Goal: Transaction & Acquisition: Purchase product/service

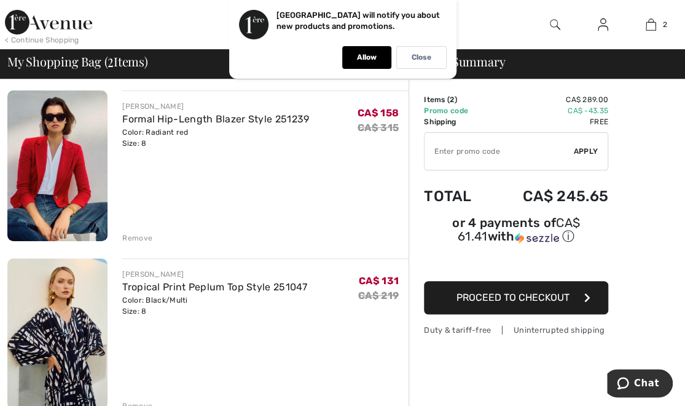
scroll to position [114, 0]
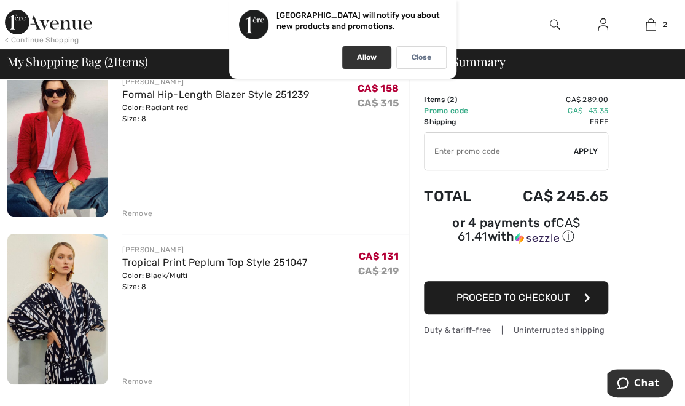
click at [373, 55] on p "Allow" at bounding box center [367, 57] width 20 height 9
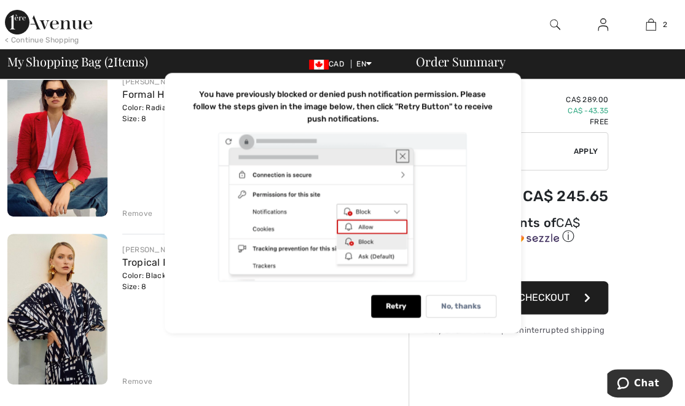
click at [402, 157] on div at bounding box center [342, 207] width 307 height 151
click at [303, 316] on div "Retry No, thanks" at bounding box center [342, 306] width 307 height 23
click at [488, 307] on div "No, thanks" at bounding box center [461, 306] width 71 height 23
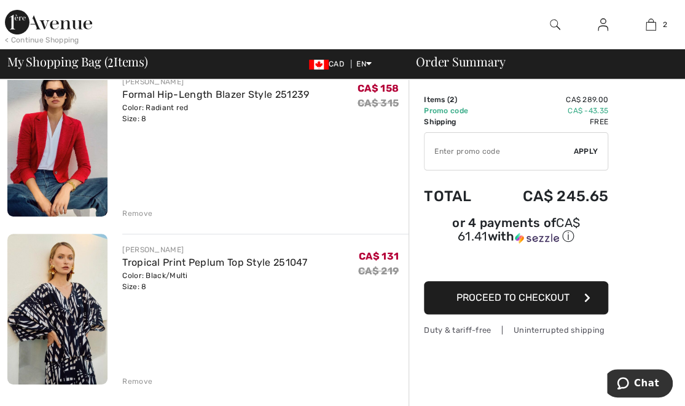
click at [337, 377] on div "Remove" at bounding box center [265, 380] width 286 height 14
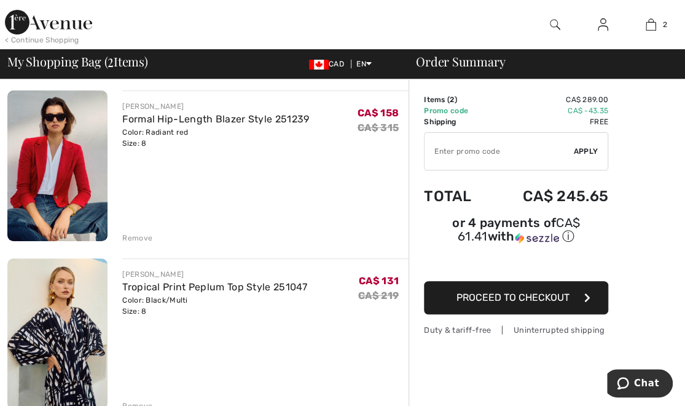
scroll to position [65, 0]
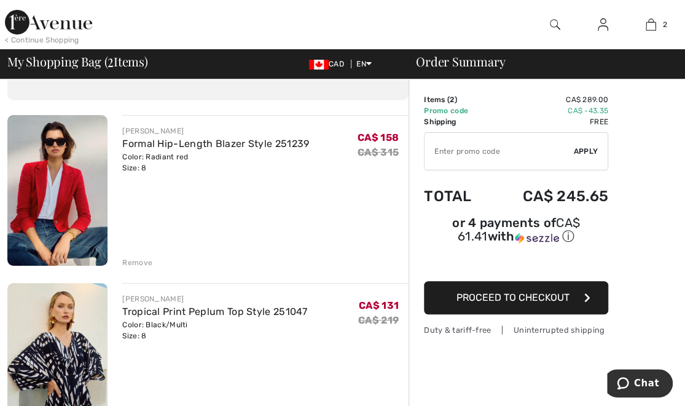
click at [83, 179] on img at bounding box center [57, 190] width 100 height 151
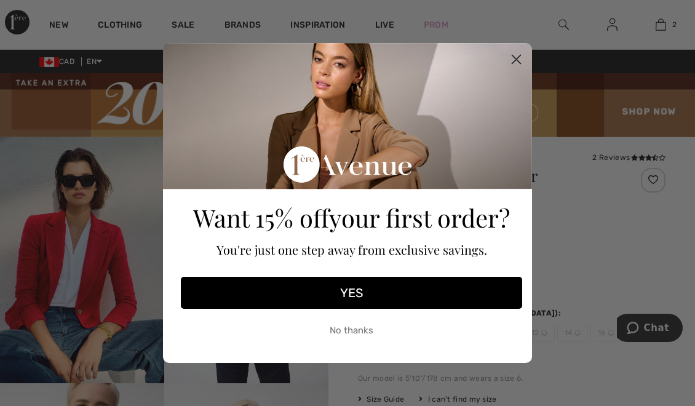
click at [518, 59] on circle "Close dialog" at bounding box center [516, 59] width 20 height 20
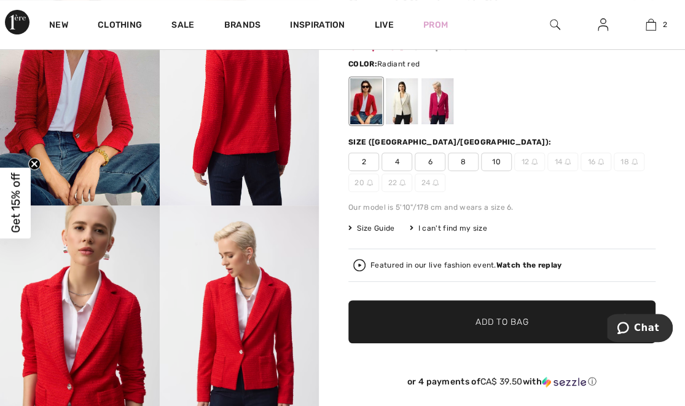
scroll to position [180, 0]
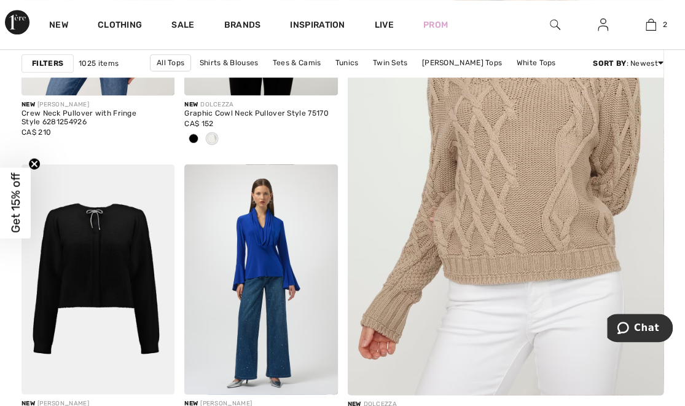
scroll to position [401, 0]
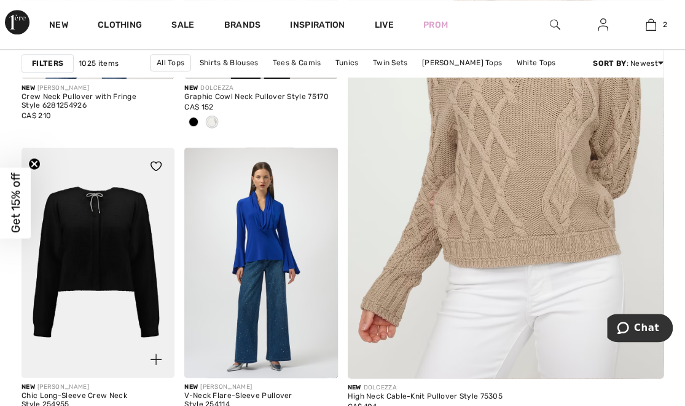
click at [95, 228] on img at bounding box center [98, 263] width 153 height 230
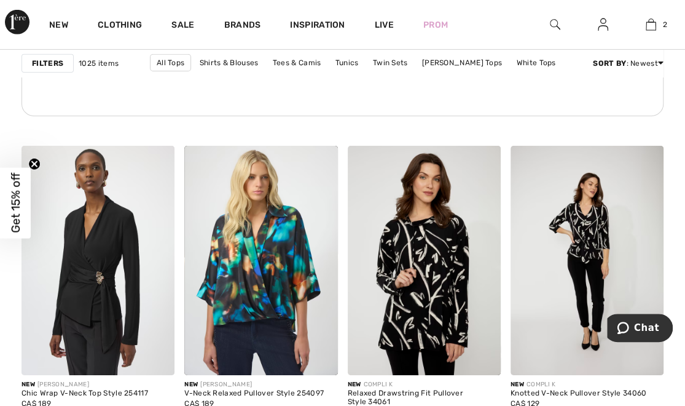
scroll to position [3827, 0]
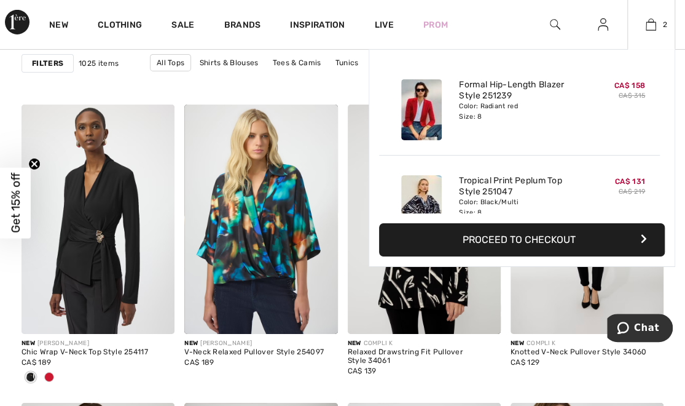
click at [532, 232] on button "Proceed to Checkout" at bounding box center [522, 239] width 286 height 33
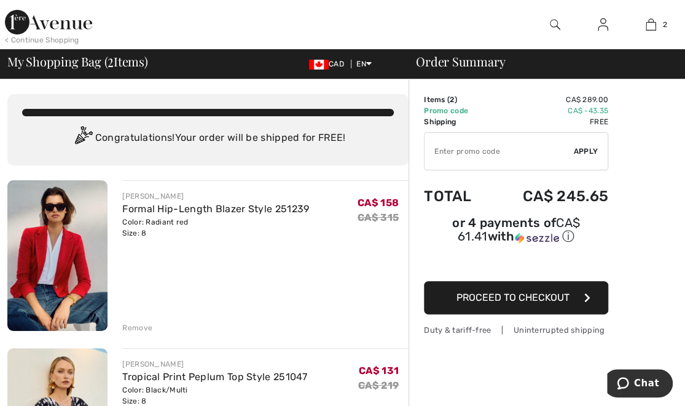
click at [487, 153] on input "TEXT" at bounding box center [499, 151] width 149 height 37
type input "EXTRA20"
click at [532, 291] on span "Proceed to Checkout" at bounding box center [513, 297] width 113 height 12
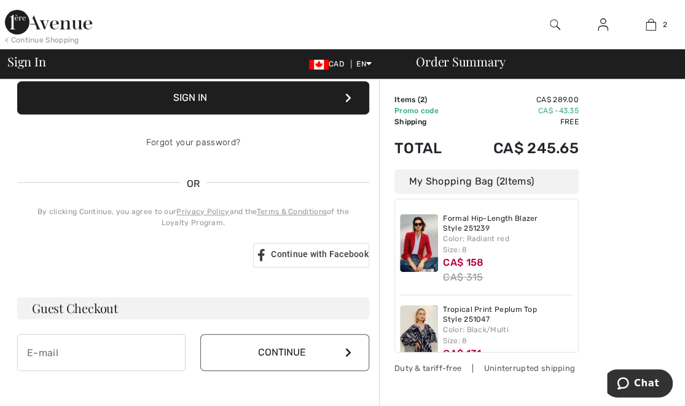
scroll to position [38, 0]
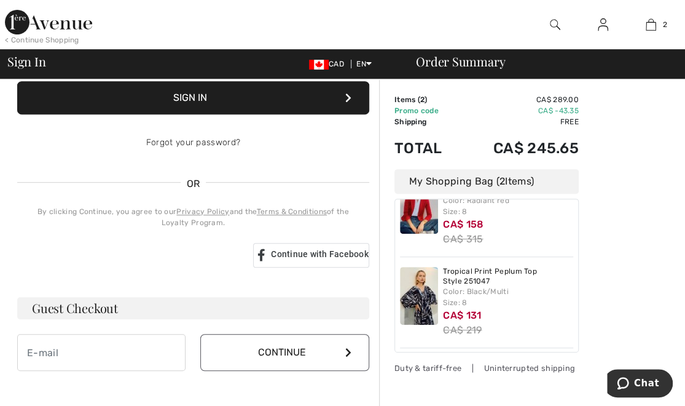
click at [305, 355] on button "Continue" at bounding box center [284, 352] width 168 height 37
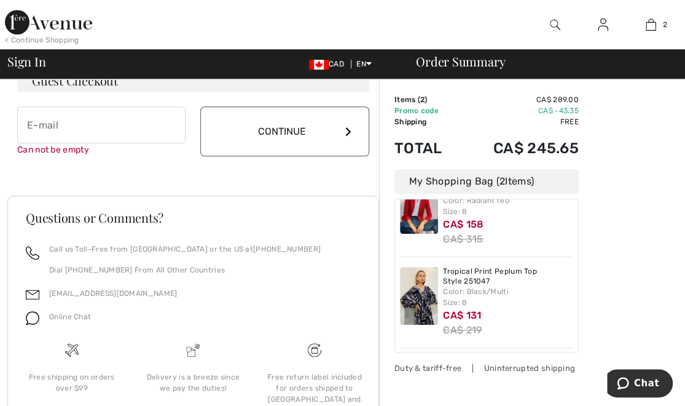
scroll to position [414, 0]
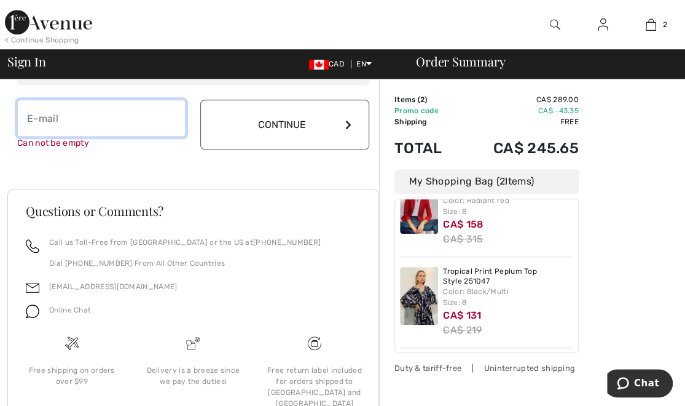
click at [118, 120] on input "email" at bounding box center [101, 118] width 168 height 37
type input "[EMAIL_ADDRESS][DOMAIN_NAME]"
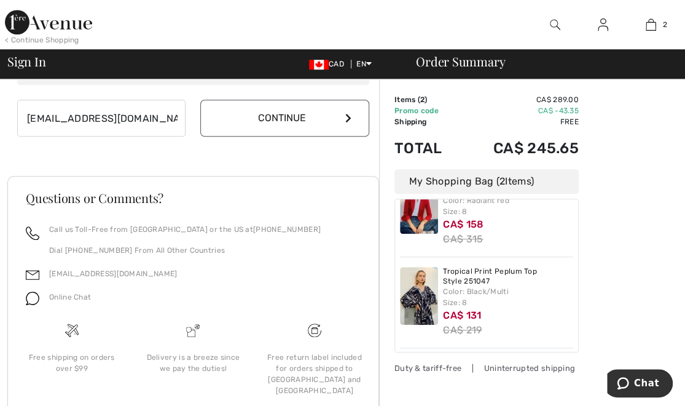
click at [313, 123] on button "Continue" at bounding box center [284, 118] width 168 height 37
